Goal: Information Seeking & Learning: Learn about a topic

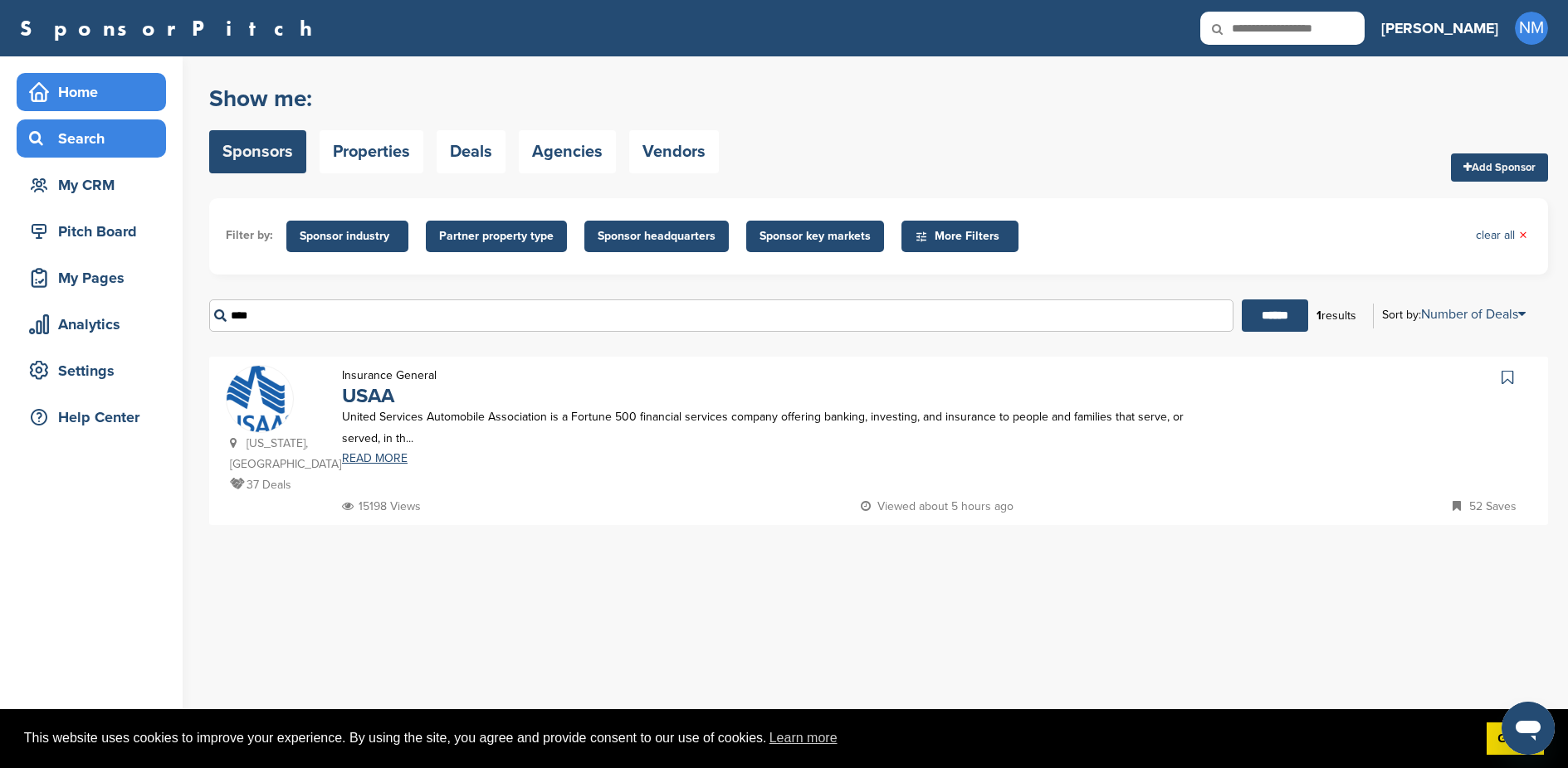
click at [68, 83] on div "Home" at bounding box center [95, 91] width 141 height 30
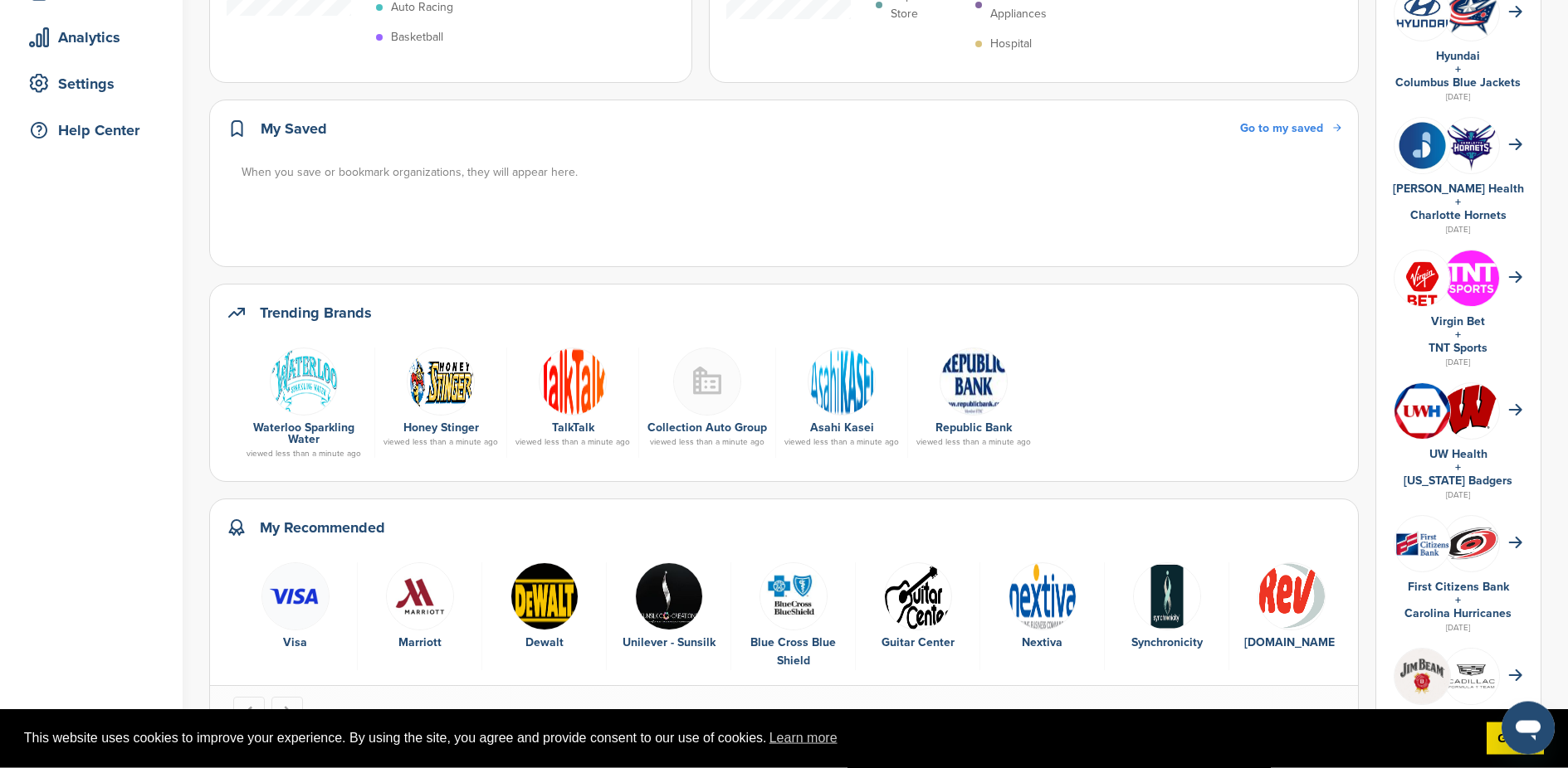
scroll to position [292, 0]
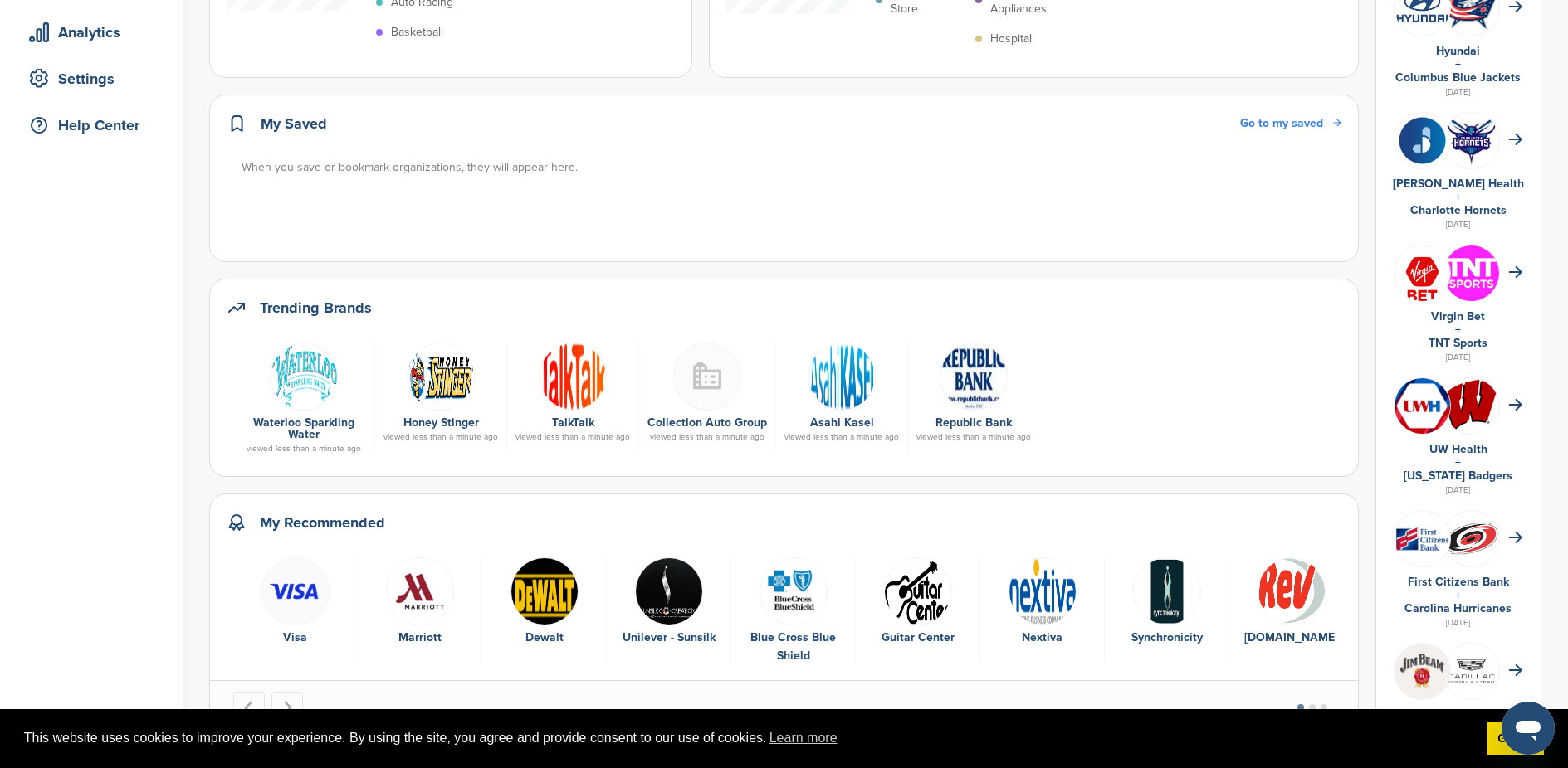
click at [445, 380] on img at bounding box center [441, 377] width 68 height 68
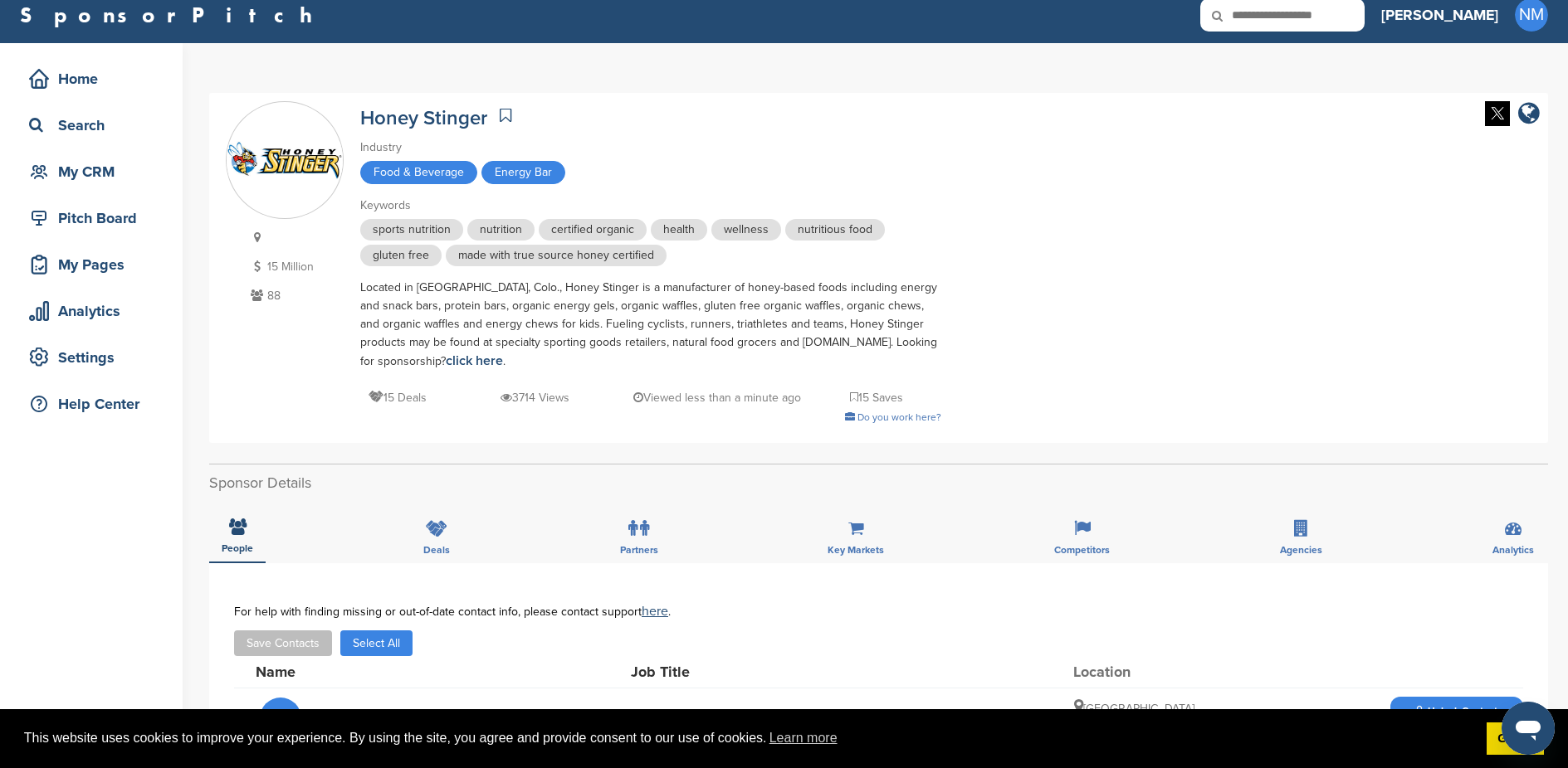
scroll to position [279, 0]
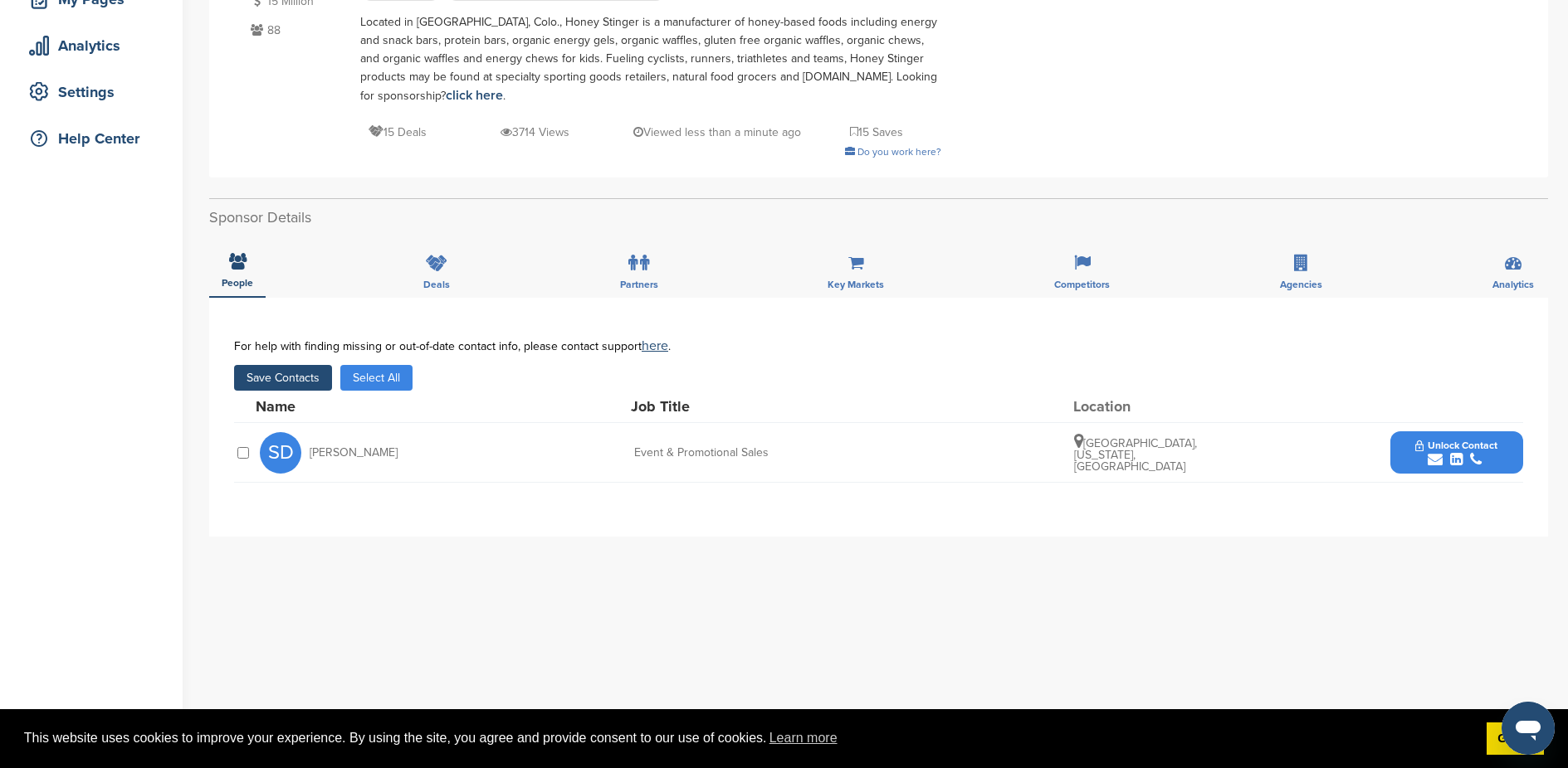
click at [1486, 453] on div "submit" at bounding box center [1456, 459] width 82 height 16
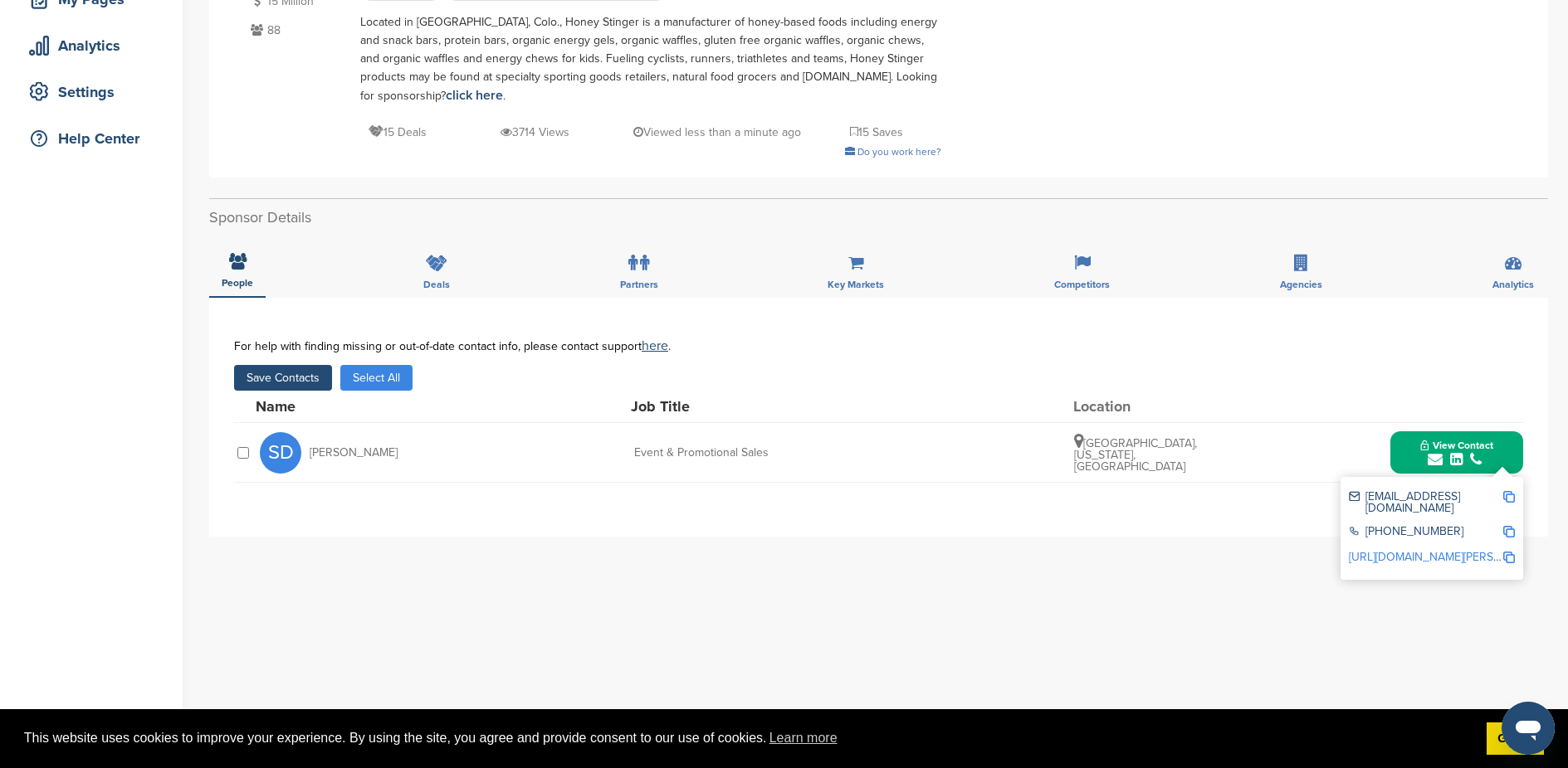
click at [1512, 497] on img at bounding box center [1509, 496] width 12 height 12
